Goal: Task Accomplishment & Management: Manage account settings

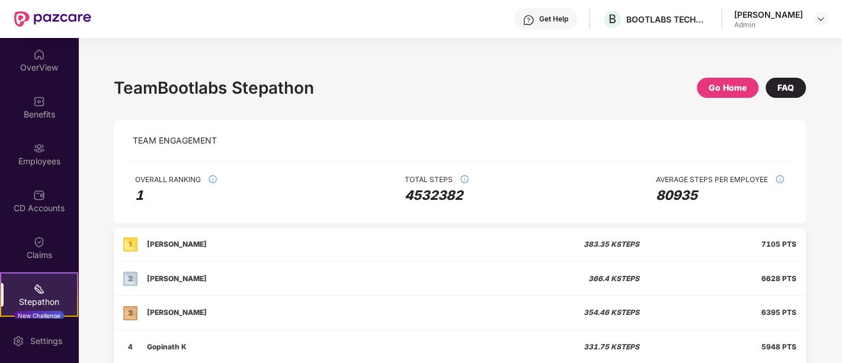
scroll to position [74, 0]
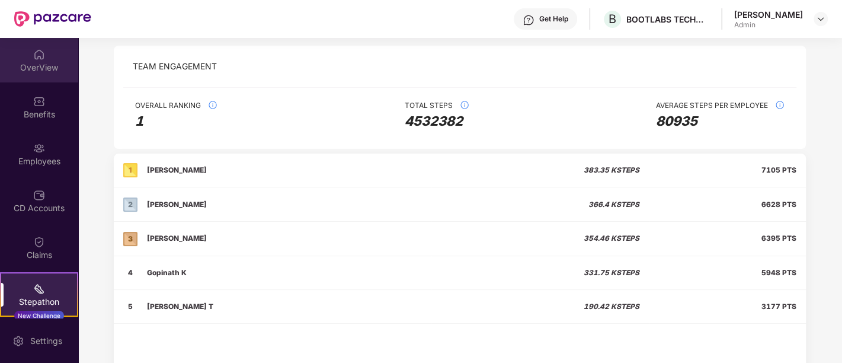
click at [39, 75] on div "OverView" at bounding box center [39, 60] width 78 height 44
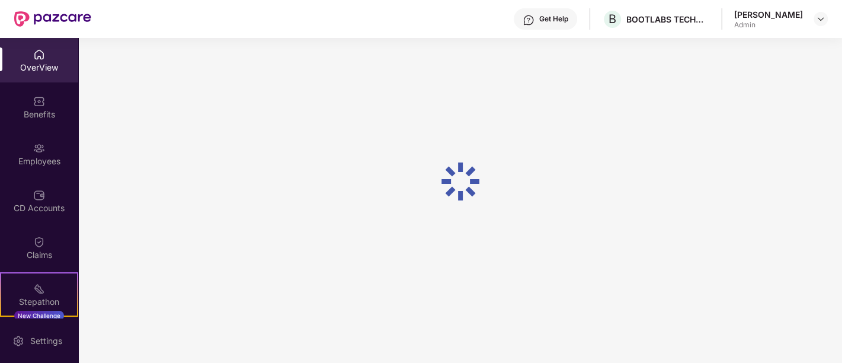
scroll to position [37, 0]
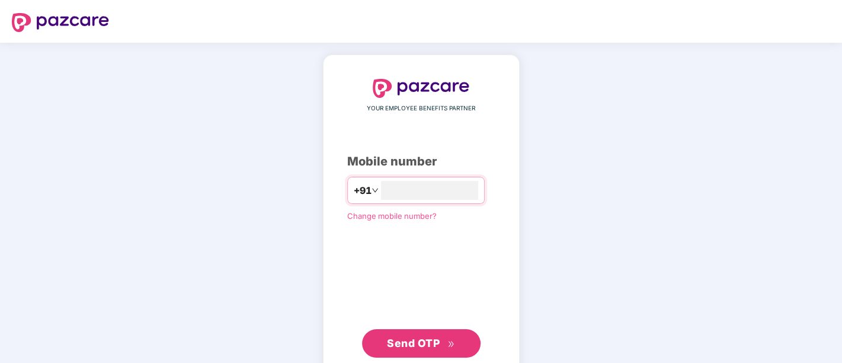
type input "**********"
click at [403, 334] on span "Send OTP" at bounding box center [421, 342] width 68 height 17
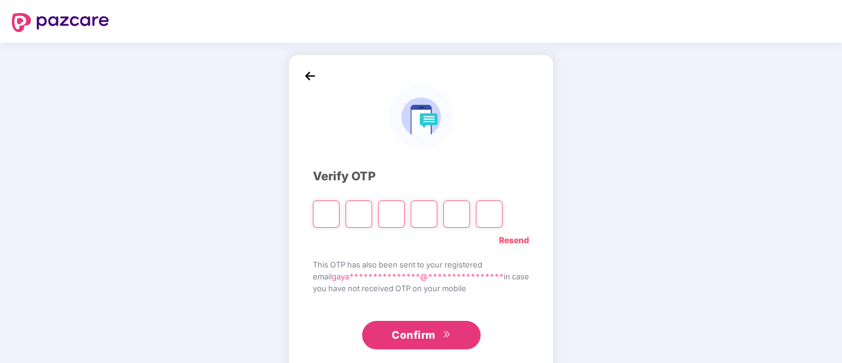
type input "*"
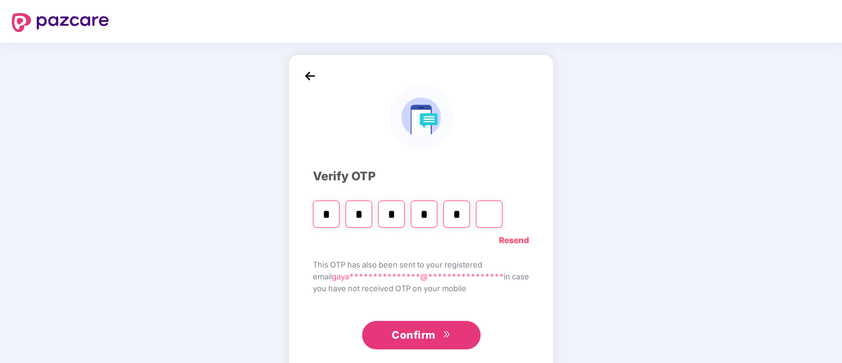
type input "*"
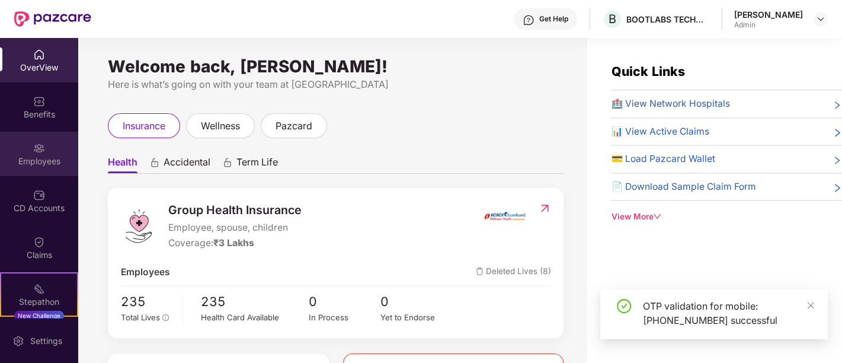
click at [36, 154] on div "Employees" at bounding box center [39, 154] width 78 height 44
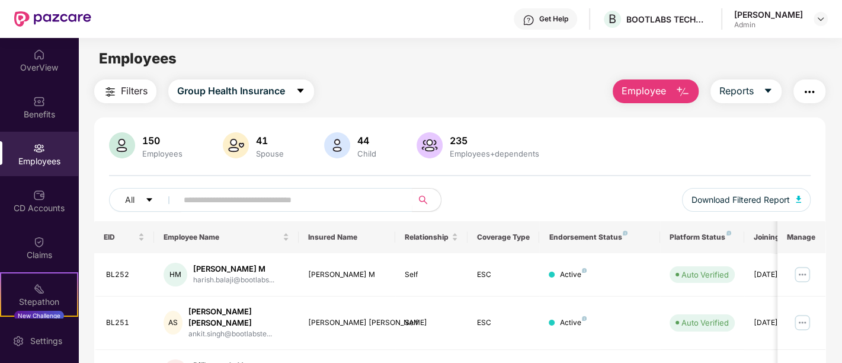
click at [668, 90] on button "Employee" at bounding box center [656, 91] width 86 height 24
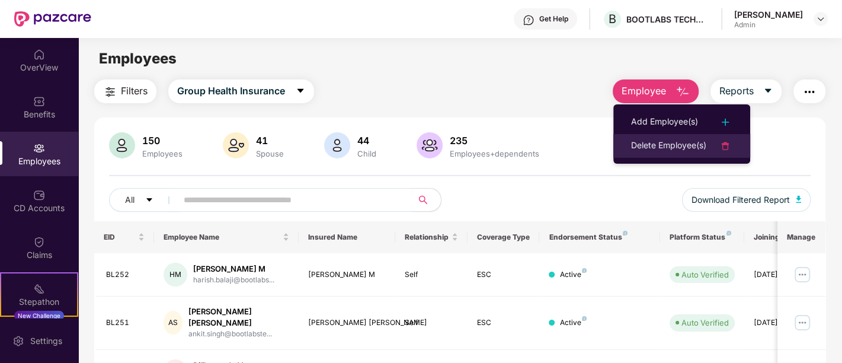
click at [685, 141] on div "Delete Employee(s)" at bounding box center [668, 146] width 75 height 14
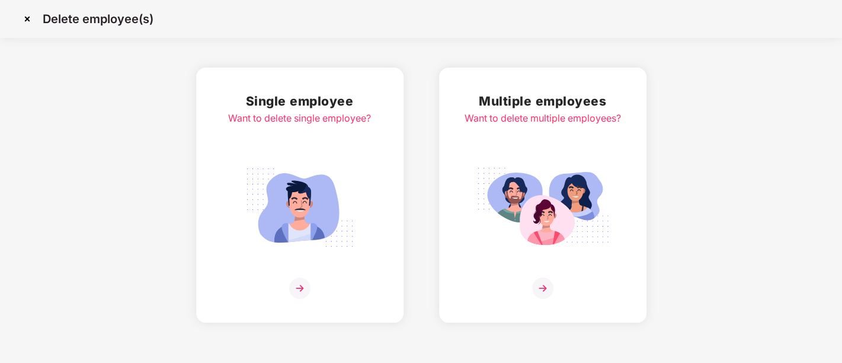
click at [542, 277] on div "Multiple employees Want to delete multiple employees?" at bounding box center [543, 194] width 157 height 207
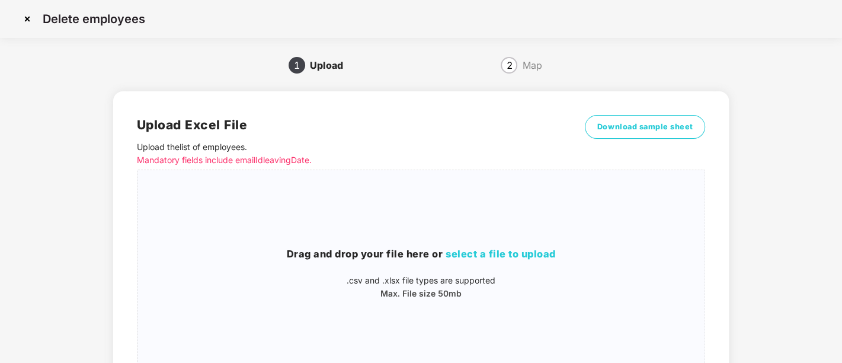
click at [30, 19] on img at bounding box center [27, 18] width 19 height 19
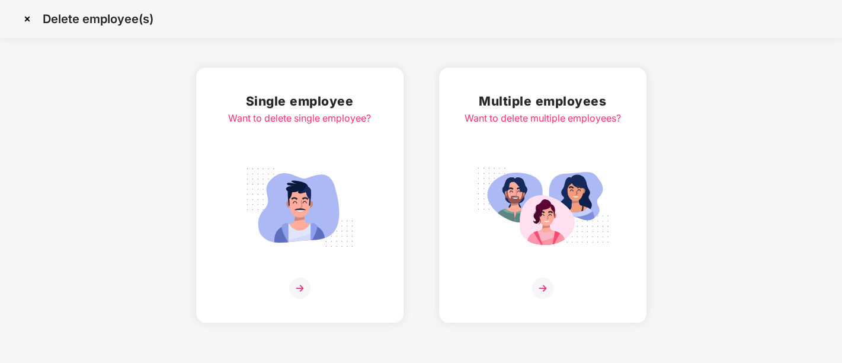
click at [299, 280] on img at bounding box center [299, 287] width 21 height 21
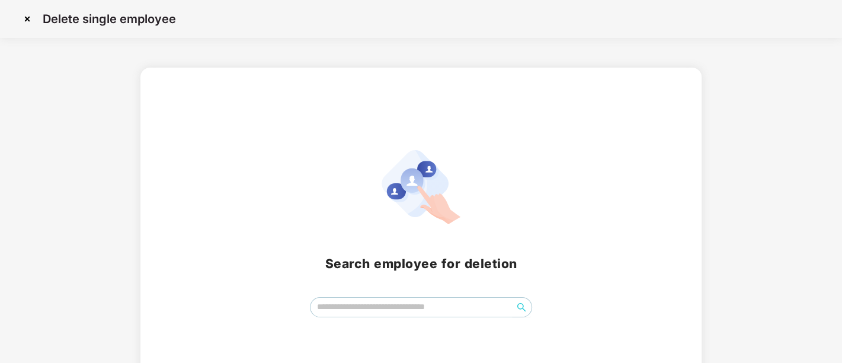
drag, startPoint x: 352, startPoint y: 296, endPoint x: 353, endPoint y: 309, distance: 13.1
click at [353, 309] on div "Search employee for deletion" at bounding box center [421, 233] width 533 height 167
click at [353, 309] on input "search" at bounding box center [412, 307] width 202 height 18
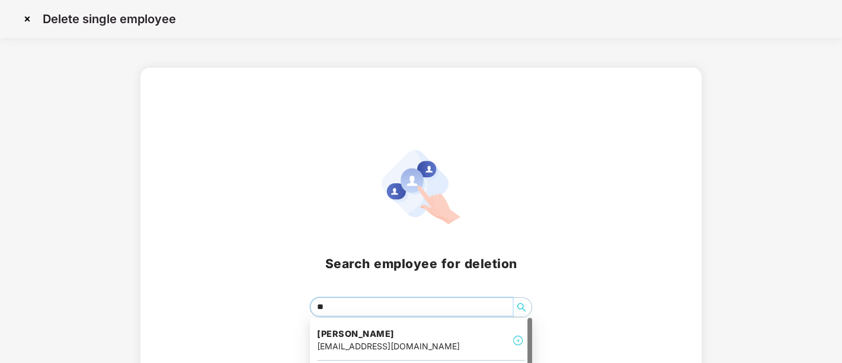
type input "***"
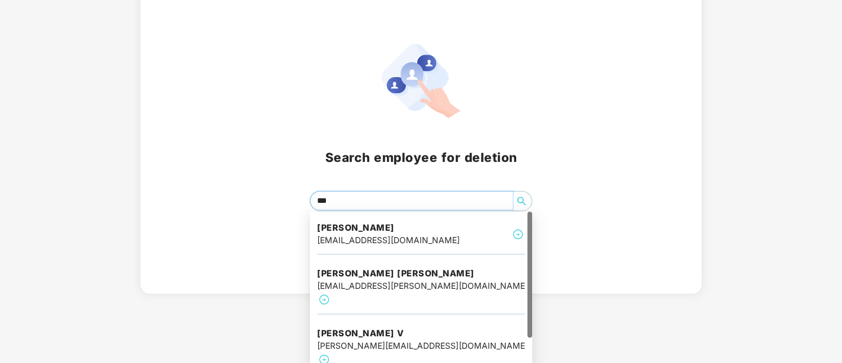
scroll to position [30, 0]
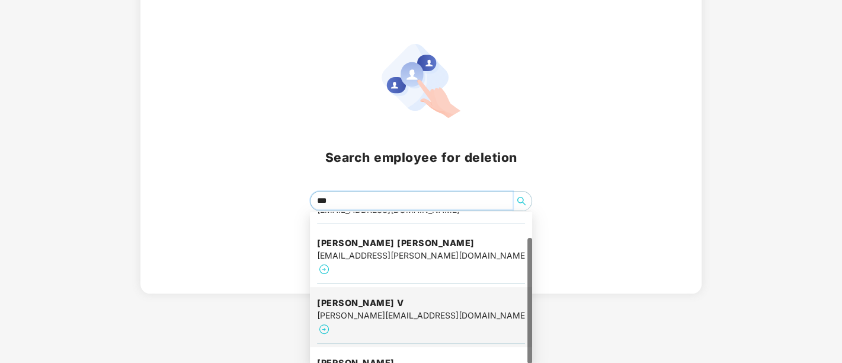
click at [367, 309] on div "[PERSON_NAME][EMAIL_ADDRESS][DOMAIN_NAME]" at bounding box center [421, 315] width 208 height 13
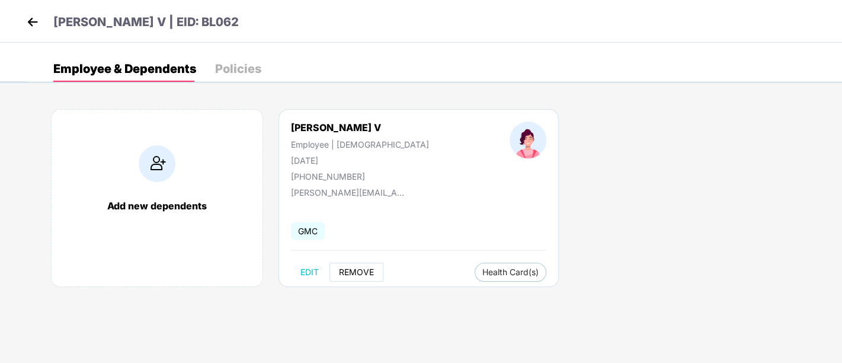
click at [352, 269] on span "REMOVE" at bounding box center [356, 271] width 35 height 9
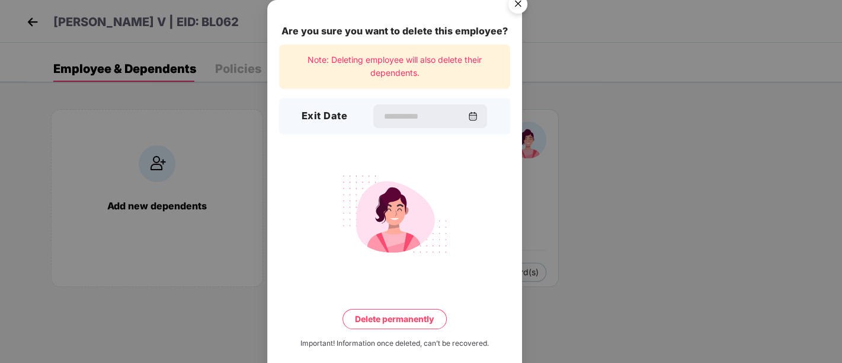
scroll to position [15, 0]
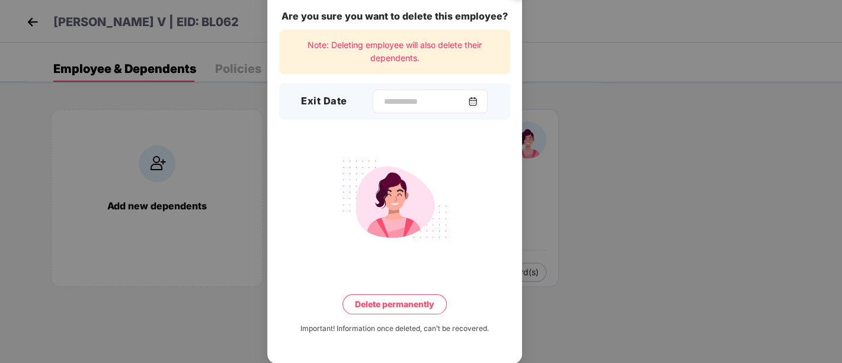
click at [478, 101] on img at bounding box center [472, 101] width 9 height 9
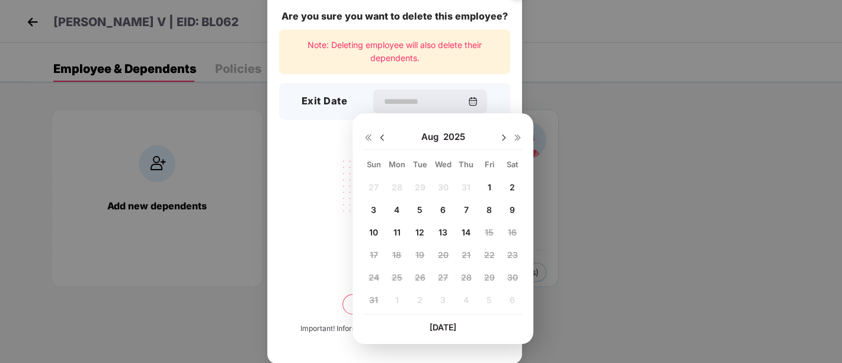
click at [471, 231] on div "14" at bounding box center [467, 233] width 18 height 18
type input "**********"
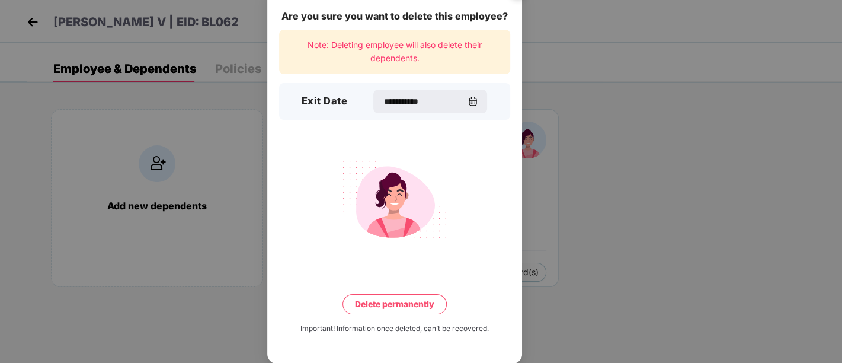
click at [390, 300] on button "Delete permanently" at bounding box center [395, 304] width 104 height 20
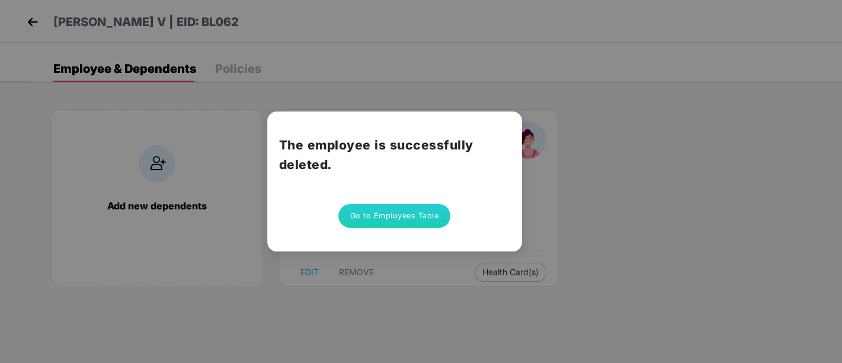
scroll to position [0, 0]
click at [390, 221] on button "Go to Employees Table" at bounding box center [395, 216] width 113 height 24
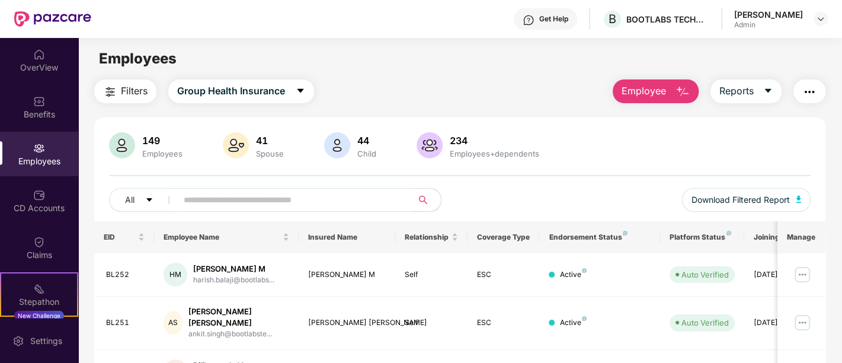
click at [549, 62] on div "Employees" at bounding box center [460, 58] width 764 height 23
click at [644, 95] on span "Employee" at bounding box center [644, 91] width 44 height 15
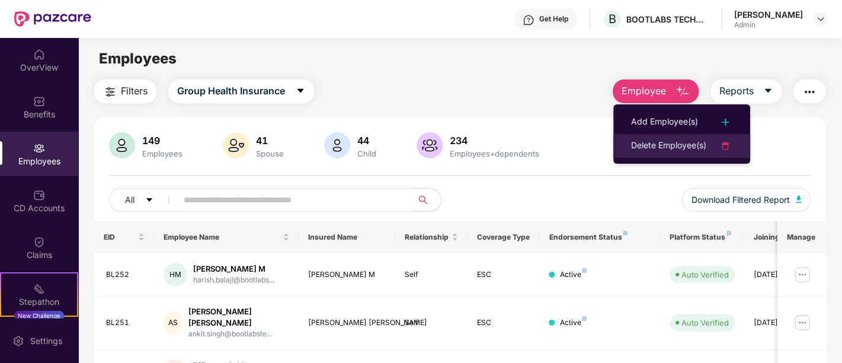
click at [700, 146] on div "Delete Employee(s)" at bounding box center [668, 146] width 75 height 14
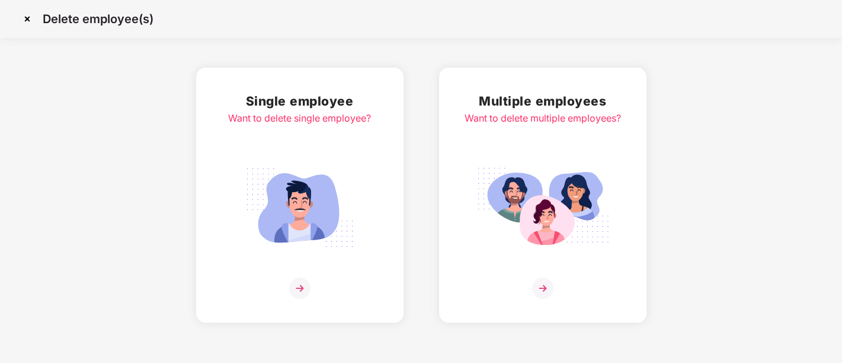
click at [301, 282] on img at bounding box center [299, 287] width 21 height 21
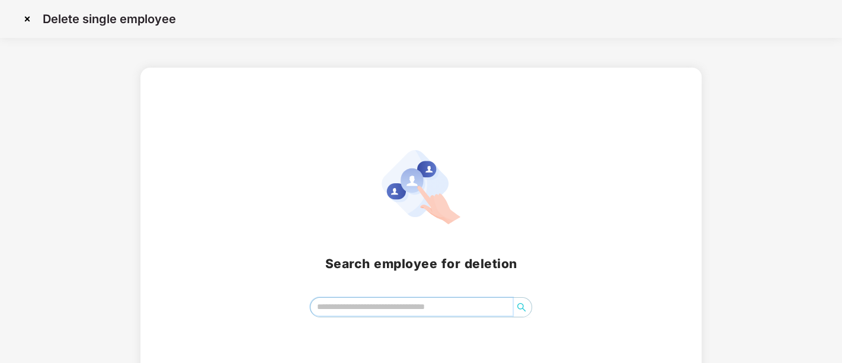
click at [378, 311] on input "search" at bounding box center [412, 307] width 202 height 18
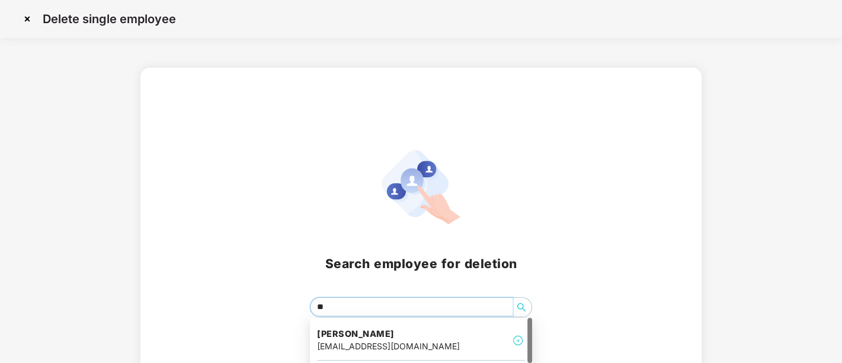
type input "***"
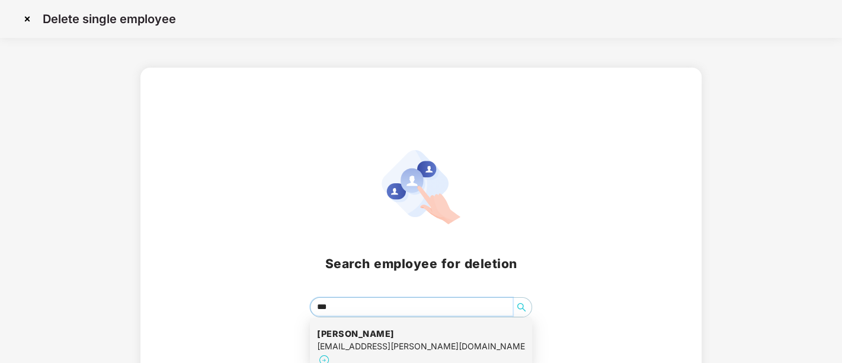
scroll to position [36, 0]
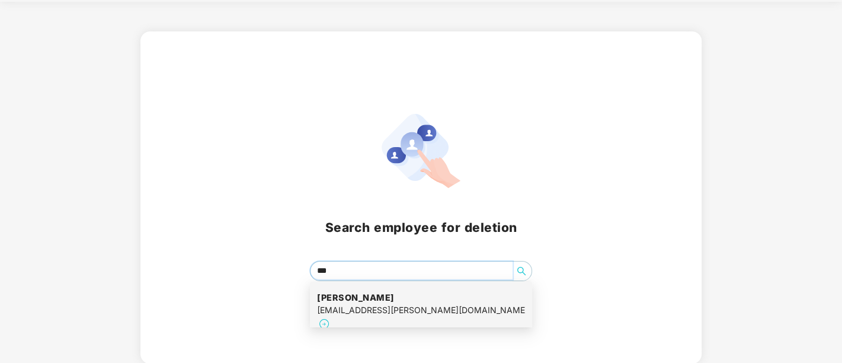
click at [373, 302] on h4 "[PERSON_NAME]" at bounding box center [421, 298] width 208 height 12
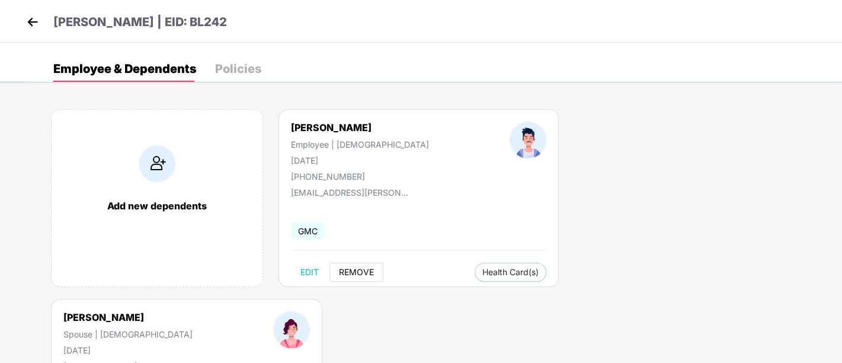
click at [344, 265] on button "REMOVE" at bounding box center [357, 272] width 54 height 19
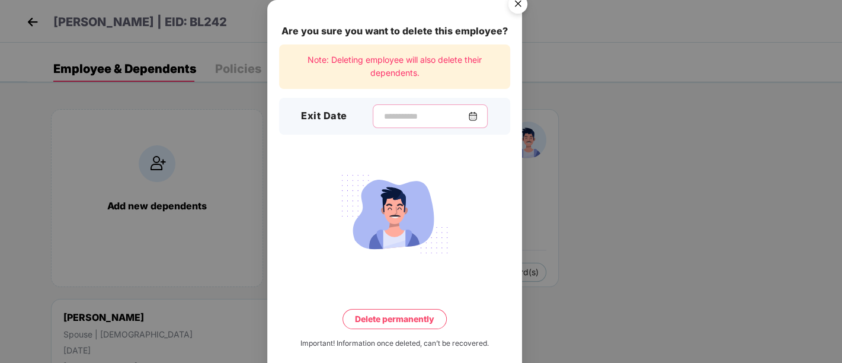
click at [468, 119] on input at bounding box center [425, 116] width 85 height 12
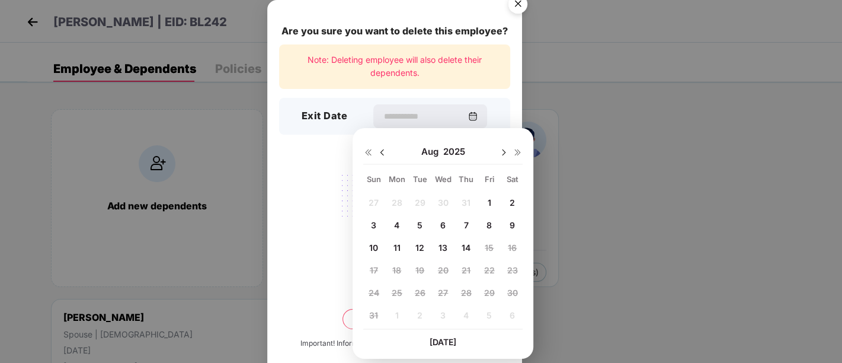
click at [464, 240] on div "14" at bounding box center [467, 247] width 18 height 18
type input "**********"
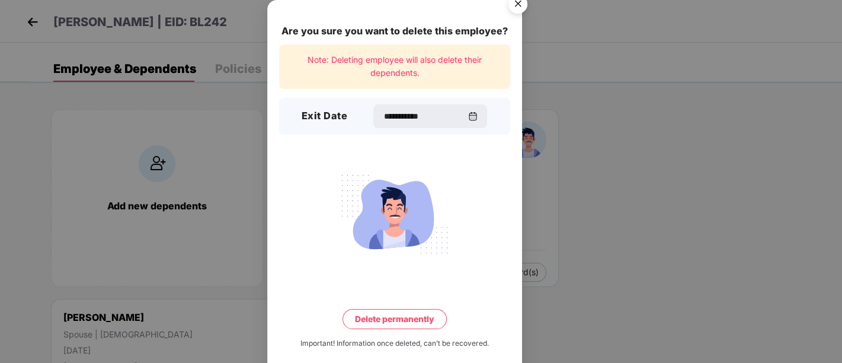
click at [464, 240] on div at bounding box center [394, 214] width 231 height 92
click at [382, 324] on button "Delete permanently" at bounding box center [395, 319] width 104 height 20
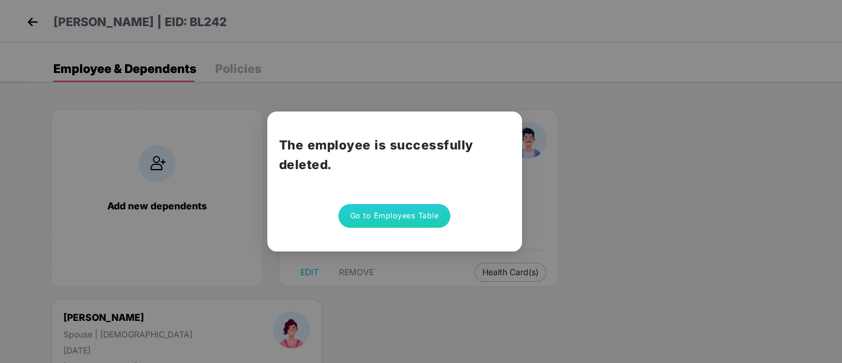
click at [407, 207] on button "Go to Employees Table" at bounding box center [395, 216] width 113 height 24
